Goal: Transaction & Acquisition: Purchase product/service

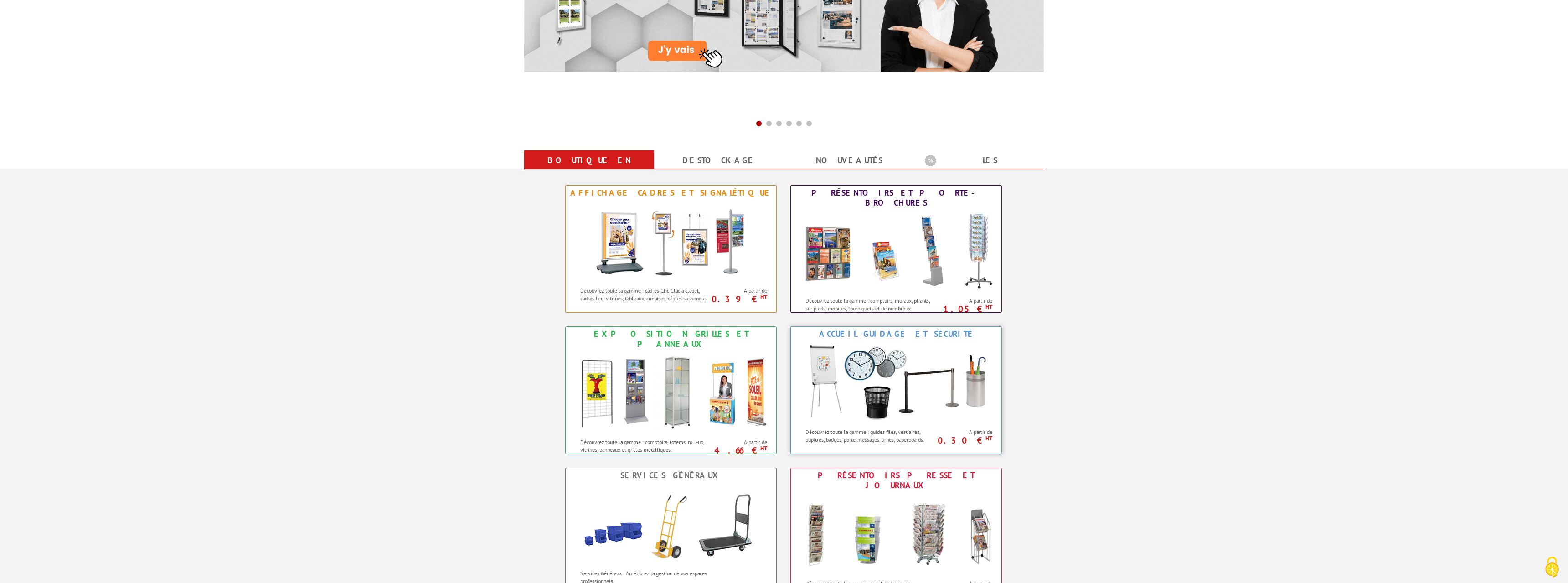
scroll to position [232, 0]
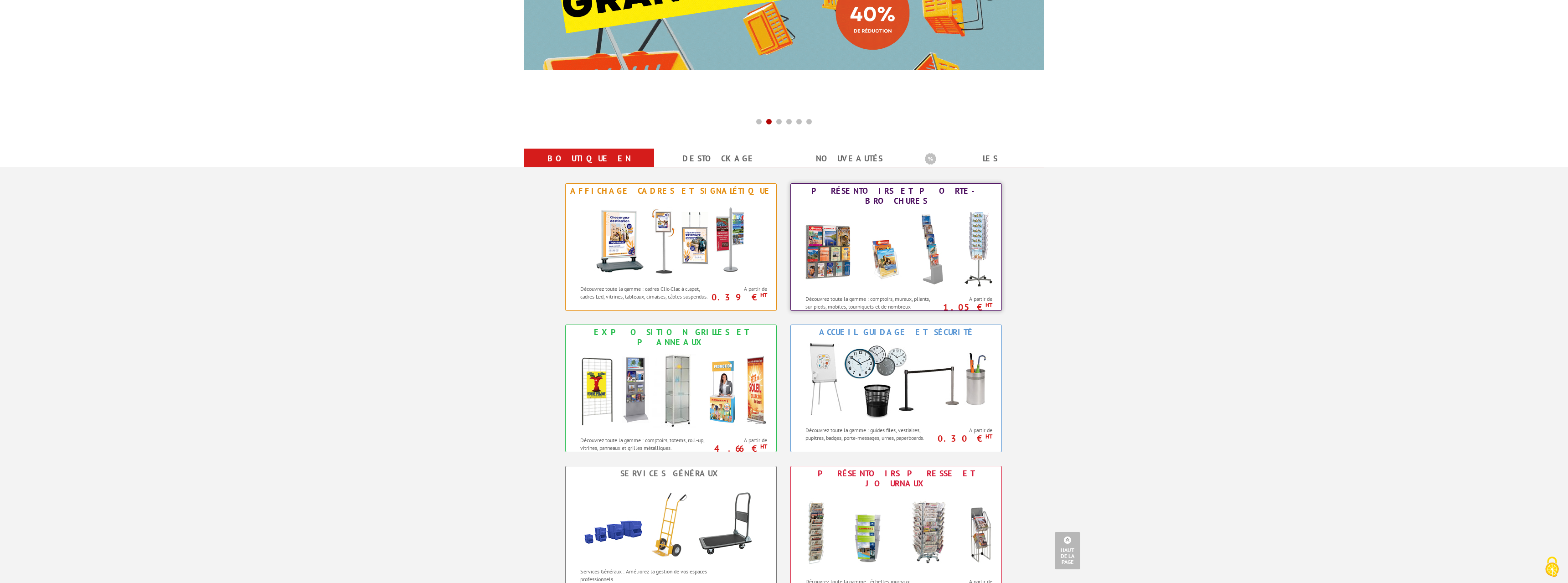
click at [921, 229] on img at bounding box center [895, 249] width 200 height 82
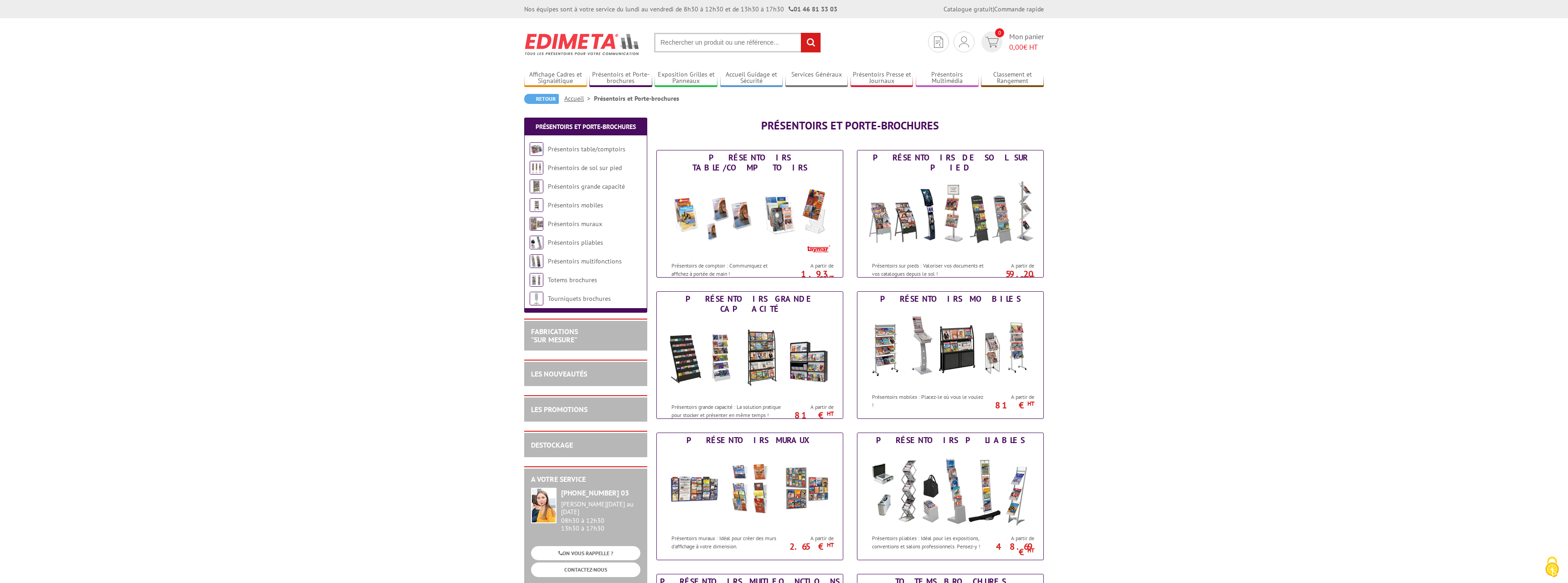
scroll to position [46, 0]
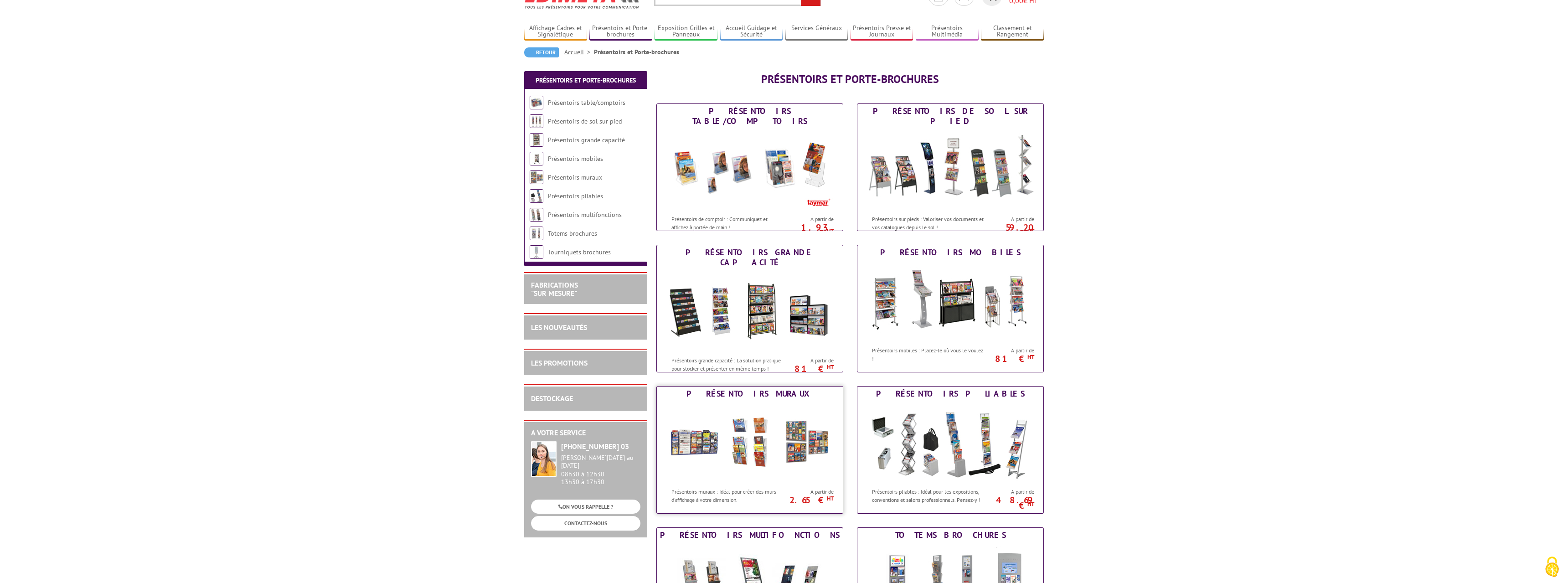
click at [737, 417] on img at bounding box center [749, 442] width 169 height 82
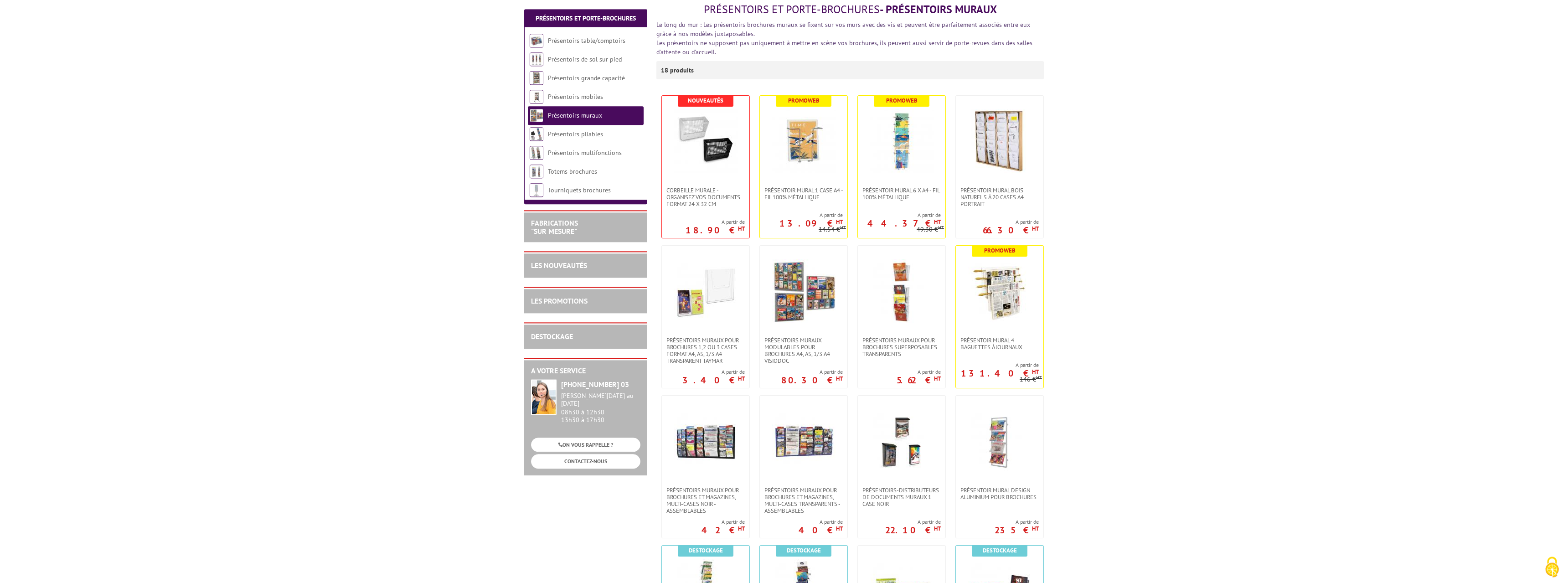
scroll to position [186, 0]
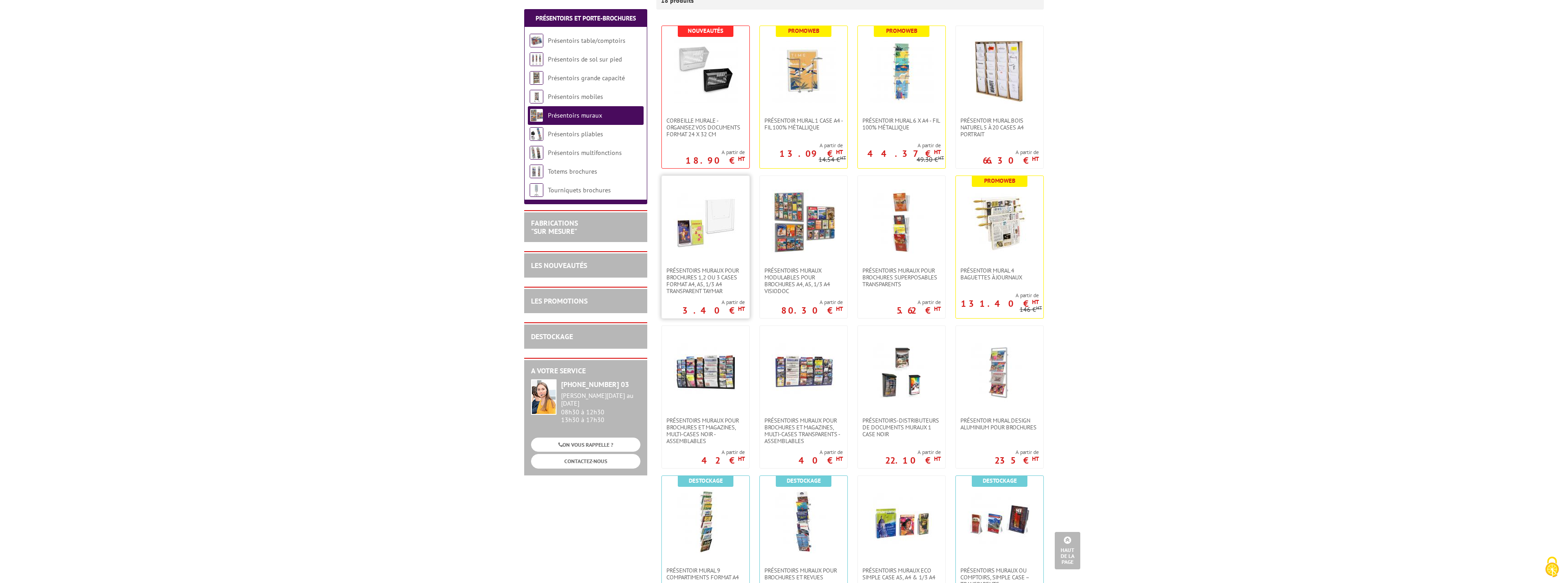
drag, startPoint x: 696, startPoint y: 228, endPoint x: 701, endPoint y: 228, distance: 5.0
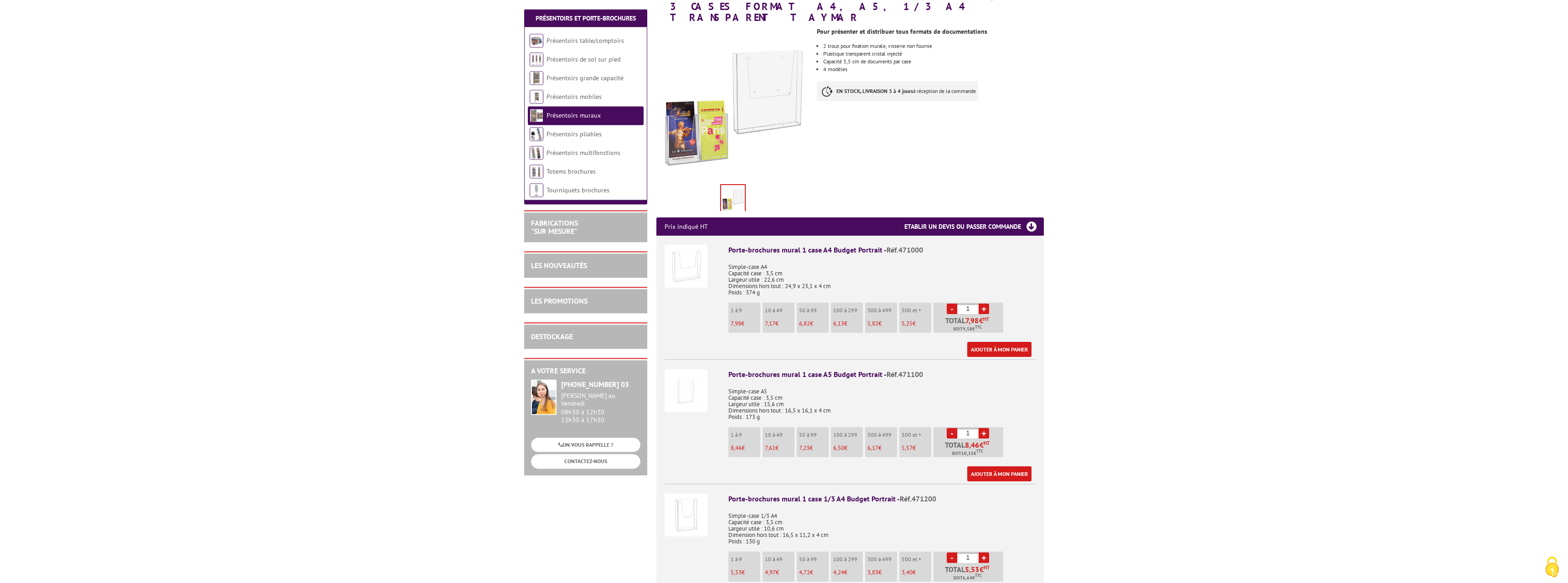
scroll to position [186, 0]
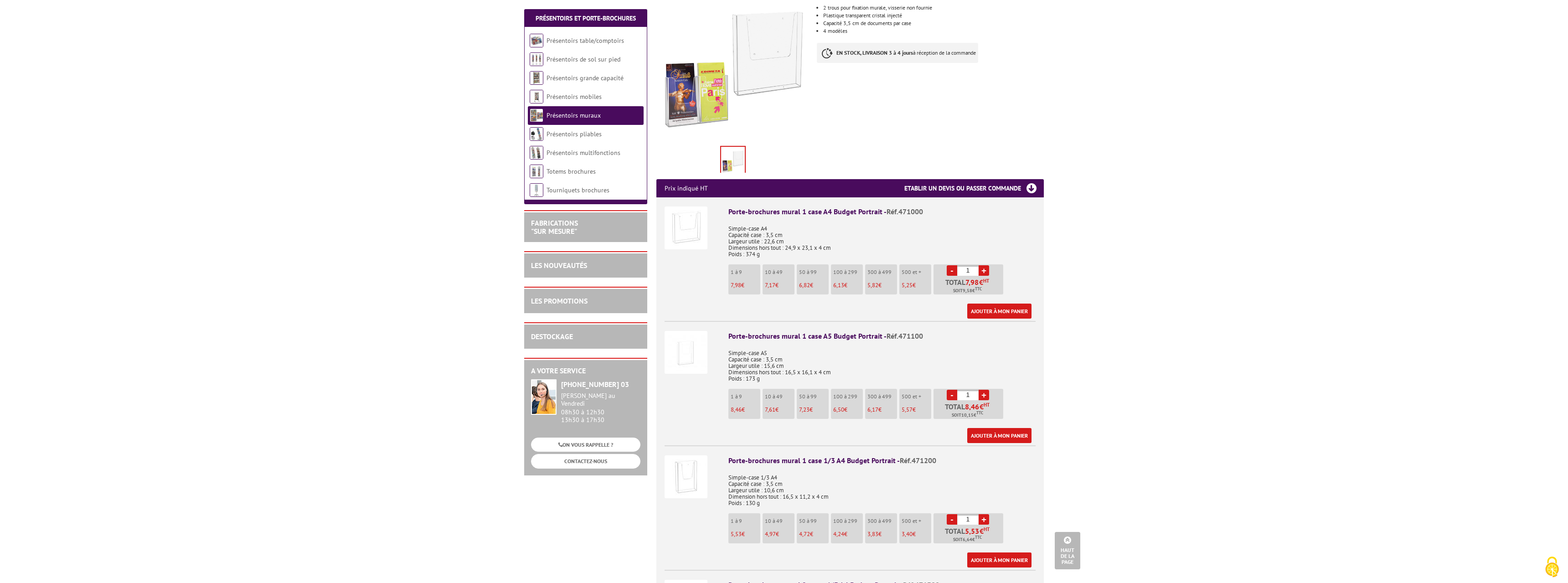
click at [984, 265] on link "+" at bounding box center [984, 270] width 10 height 10
type input "2"
click at [984, 389] on link "+" at bounding box center [984, 394] width 10 height 10
type input "2"
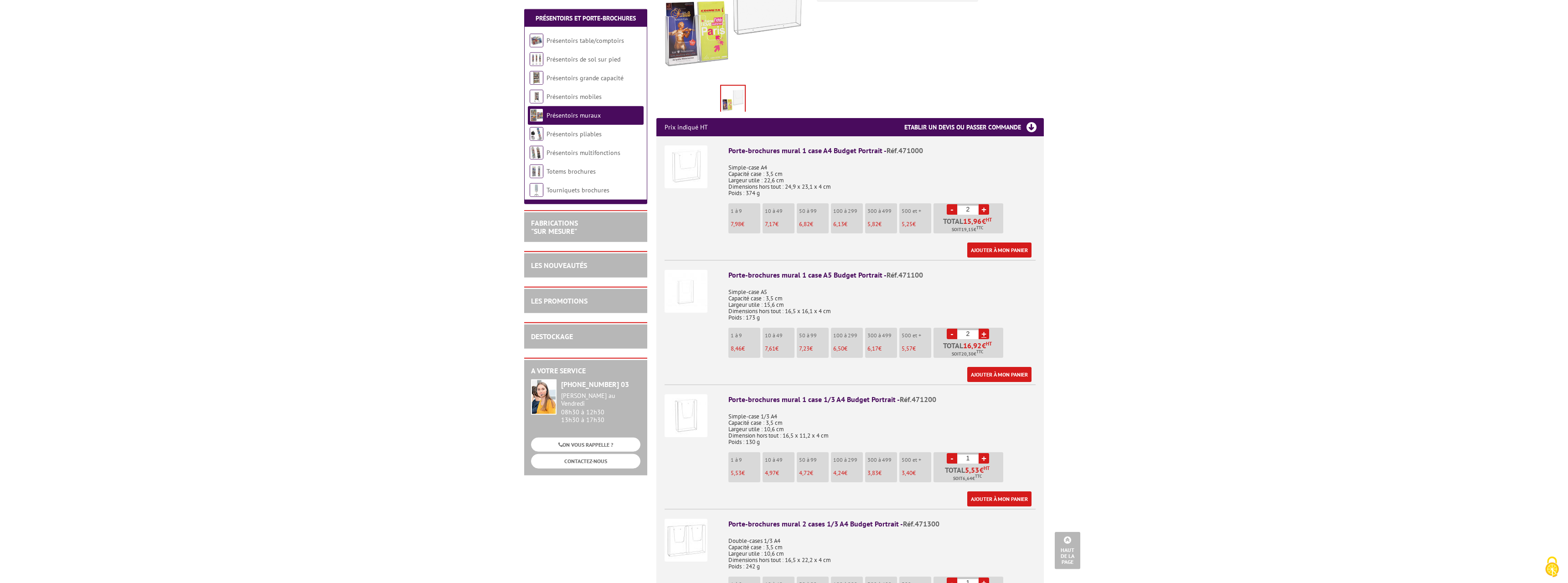
scroll to position [279, 0]
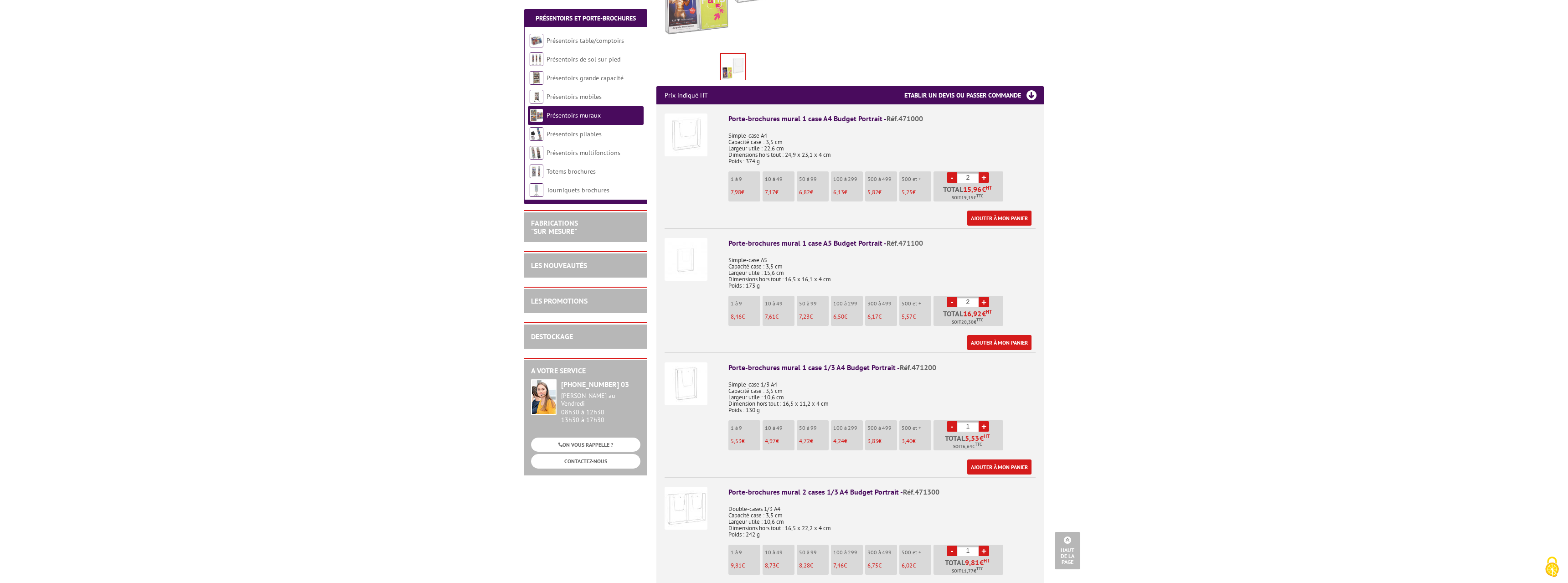
click at [984, 172] on link "+" at bounding box center [984, 177] width 10 height 10
type input "3"
click at [984, 296] on link "+" at bounding box center [984, 301] width 10 height 10
type input "3"
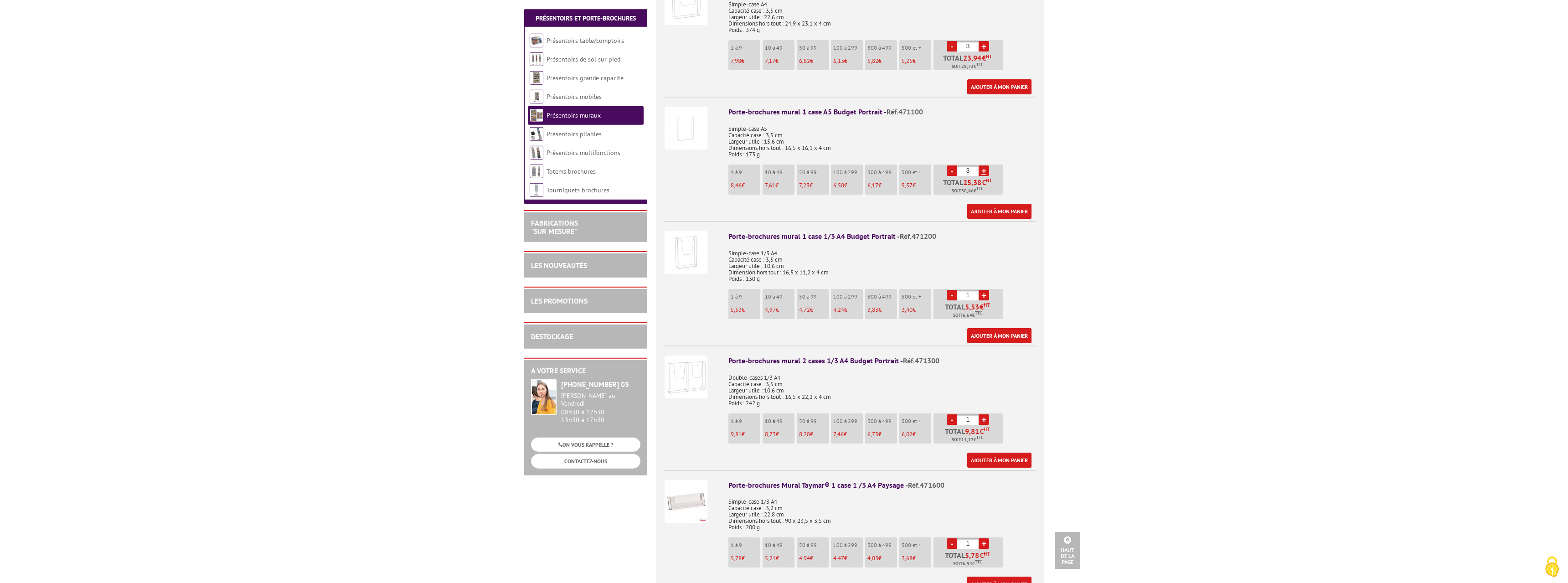
scroll to position [418, 0]
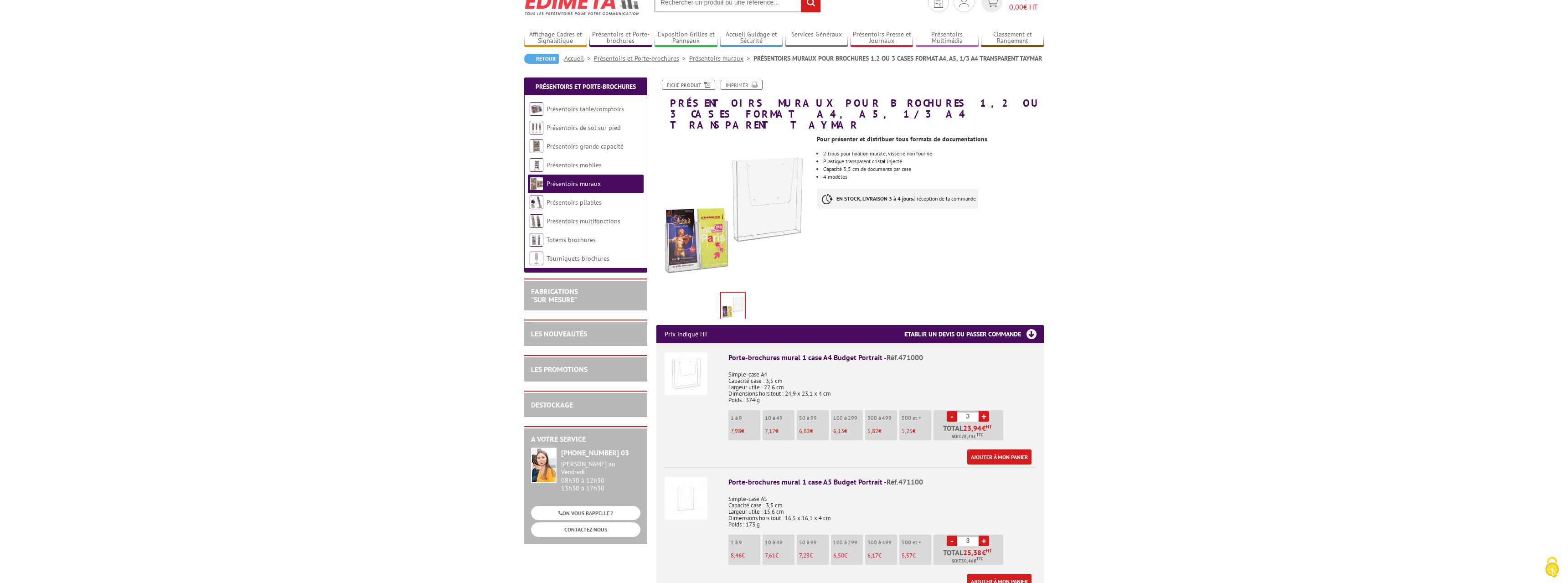
scroll to position [46, 0]
